Goal: Entertainment & Leisure: Consume media (video, audio)

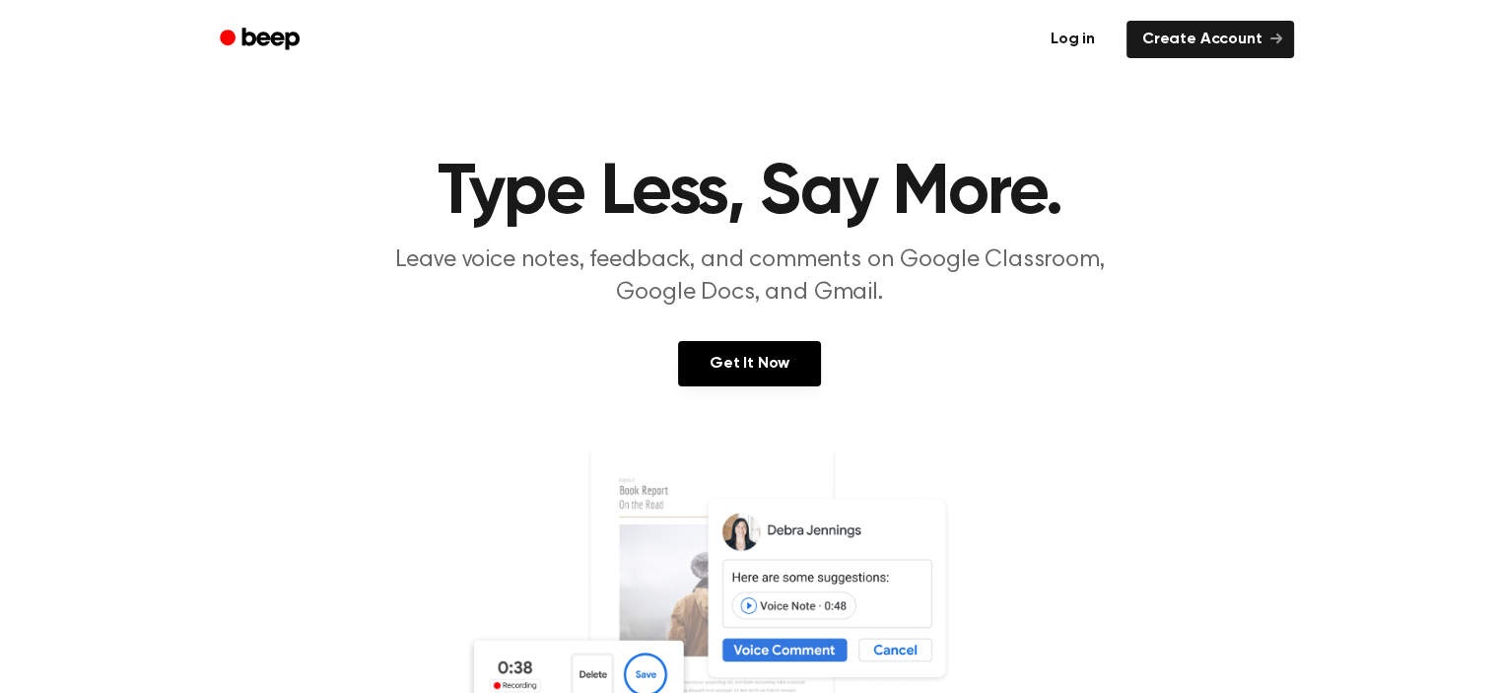
click at [1072, 37] on link "Log in" at bounding box center [1073, 39] width 84 height 45
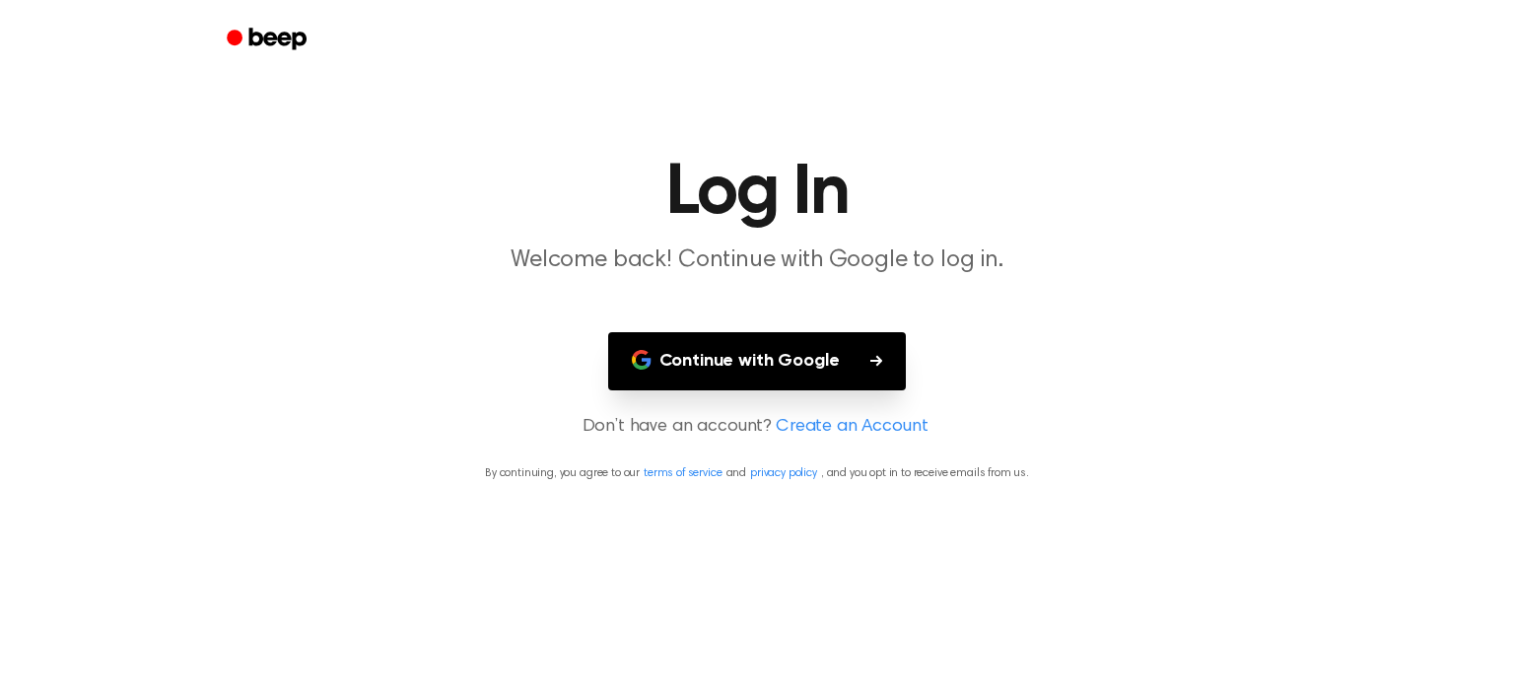
click at [773, 373] on button "Continue with Google" at bounding box center [757, 361] width 299 height 58
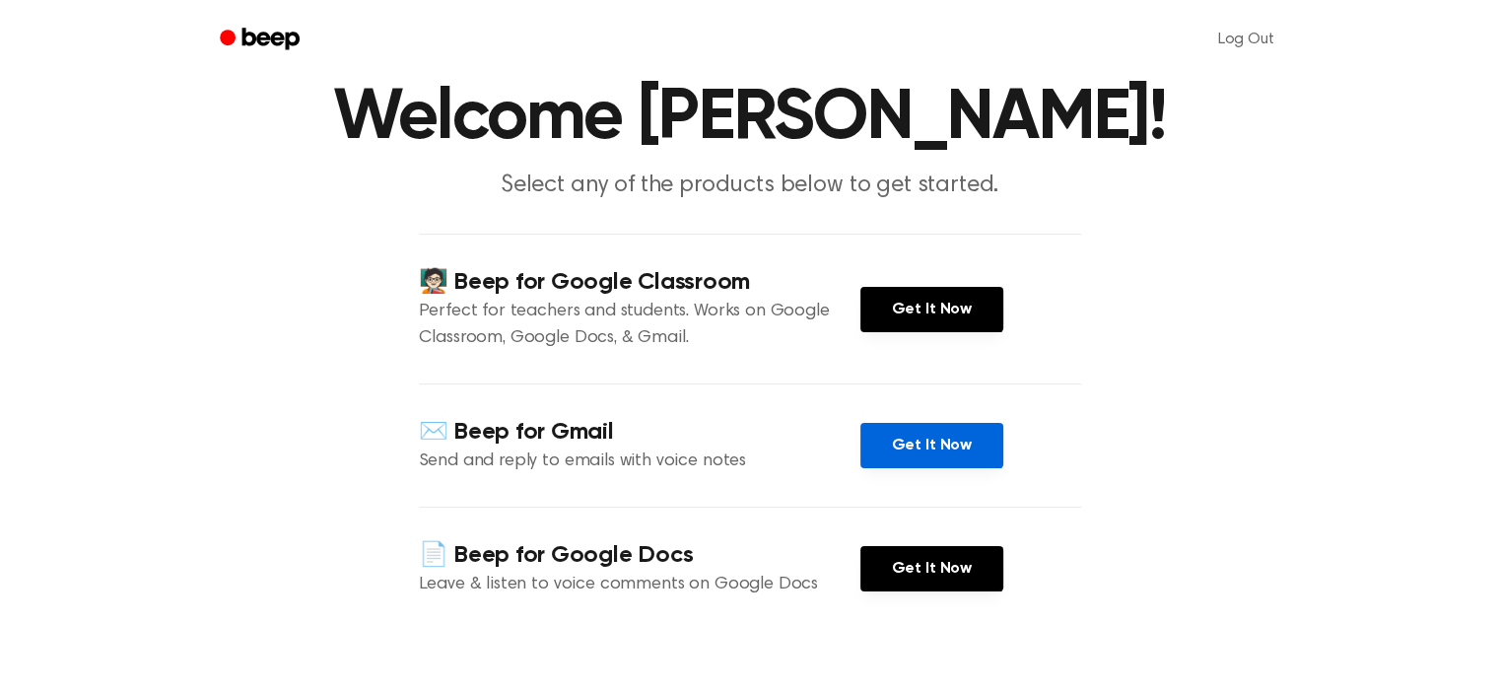
scroll to position [197, 0]
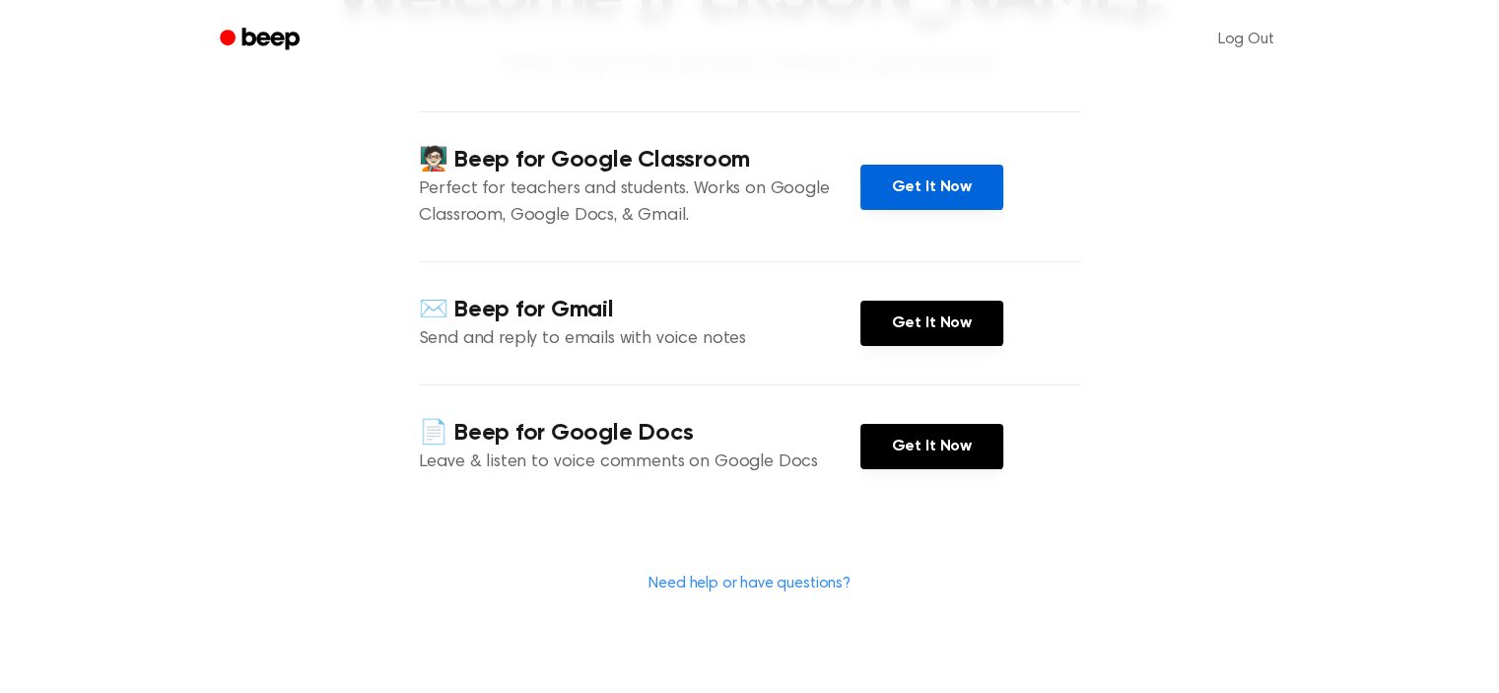
click at [883, 181] on link "Get It Now" at bounding box center [931, 187] width 143 height 45
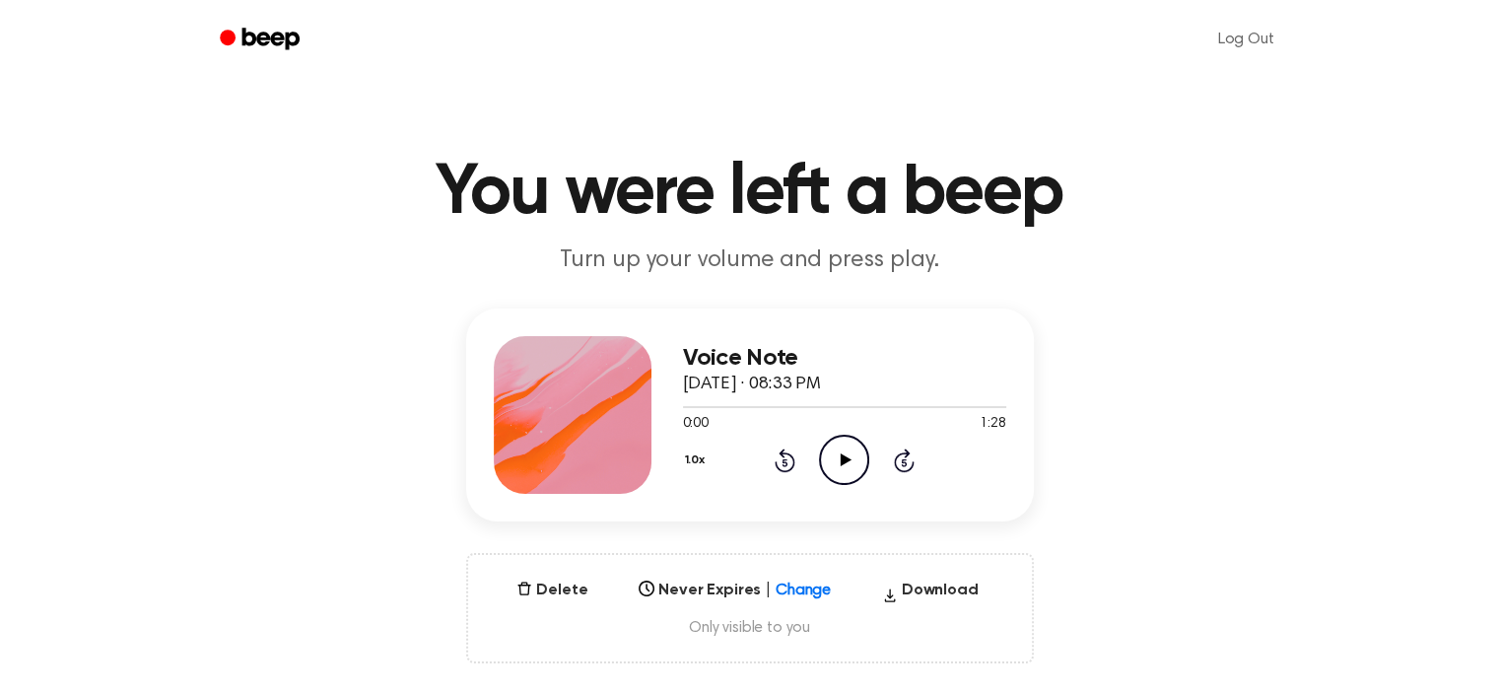
click at [840, 475] on icon "Play Audio" at bounding box center [844, 460] width 50 height 50
click at [815, 407] on div at bounding box center [844, 407] width 323 height 2
click at [841, 460] on icon at bounding box center [844, 459] width 9 height 13
click at [698, 402] on div at bounding box center [844, 406] width 323 height 16
click at [843, 459] on icon at bounding box center [846, 459] width 11 height 13
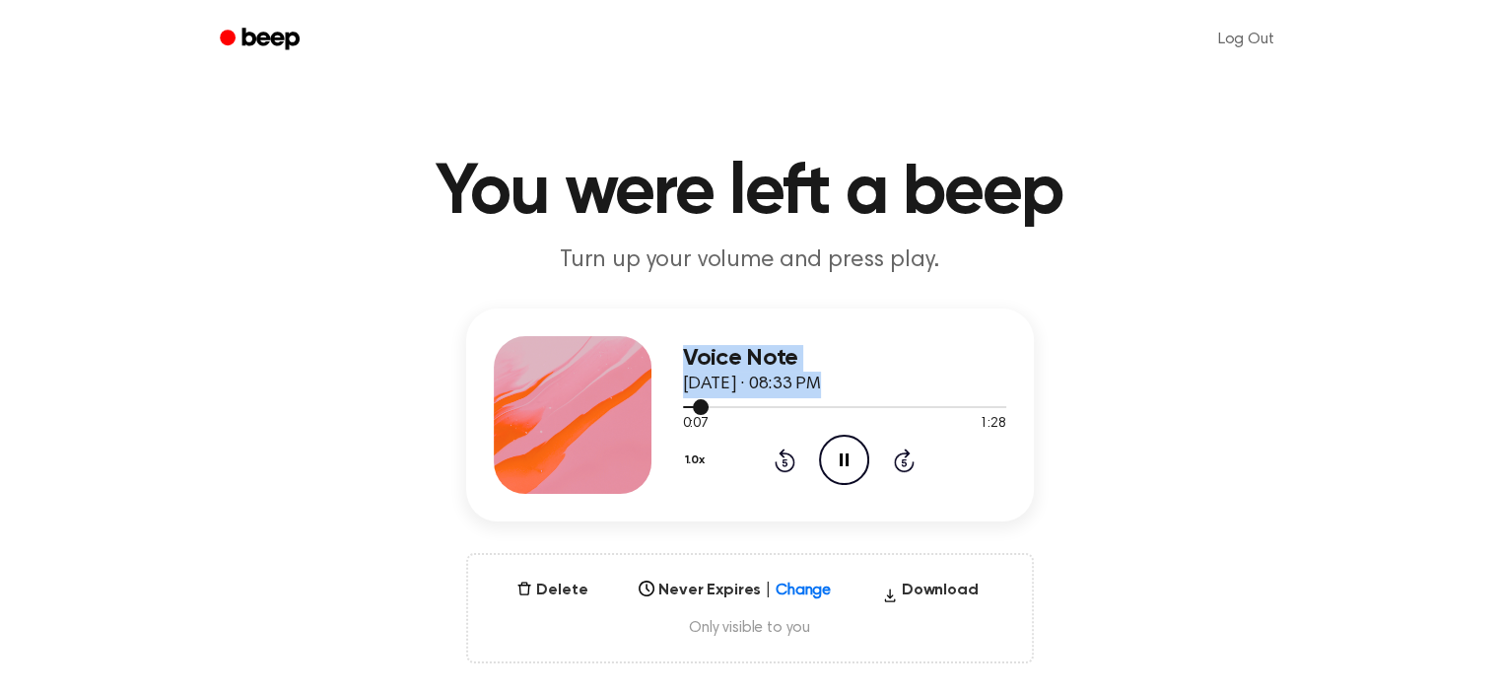
drag, startPoint x: 699, startPoint y: 409, endPoint x: 637, endPoint y: 416, distance: 62.5
click at [634, 415] on div "Voice Note September 14, 2025 · 08:33 PM 0:07 1:28 Your browser does not suppor…" at bounding box center [750, 414] width 568 height 213
click at [829, 448] on icon "Pause Audio" at bounding box center [844, 460] width 50 height 50
click at [851, 456] on icon "Play Audio" at bounding box center [844, 460] width 50 height 50
click at [819, 461] on icon "Play Audio" at bounding box center [844, 460] width 50 height 50
